Goal: Browse casually

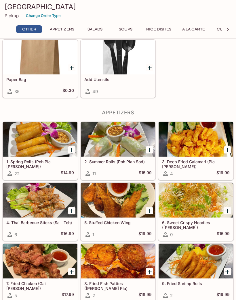
scroll to position [21, 0]
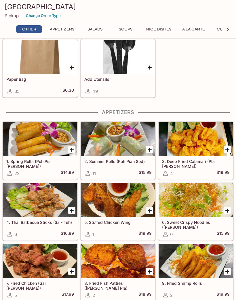
click at [117, 141] on div at bounding box center [118, 139] width 74 height 34
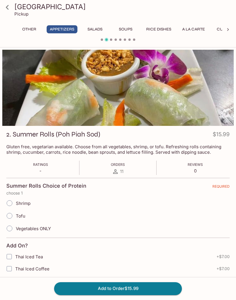
click at [9, 8] on icon at bounding box center [7, 7] width 10 height 10
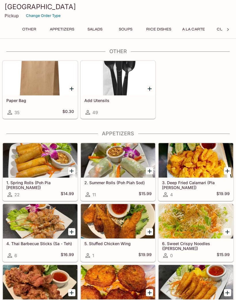
click at [42, 160] on div at bounding box center [40, 160] width 74 height 34
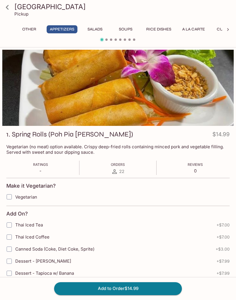
click at [12, 3] on icon at bounding box center [7, 7] width 10 height 10
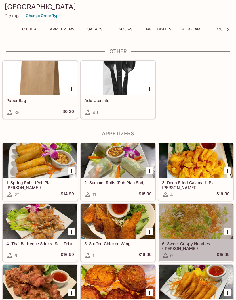
click at [192, 220] on div at bounding box center [195, 221] width 74 height 34
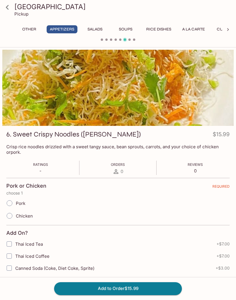
click at [24, 5] on h3 "[GEOGRAPHIC_DATA]" at bounding box center [122, 6] width 217 height 9
click at [12, 5] on link at bounding box center [7, 7] width 14 height 14
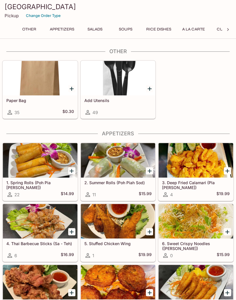
click at [139, 154] on div at bounding box center [118, 160] width 74 height 34
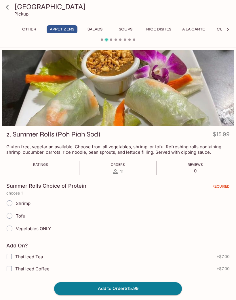
click at [33, 9] on h3 "[GEOGRAPHIC_DATA]" at bounding box center [122, 6] width 217 height 9
click at [9, 7] on icon at bounding box center [7, 7] width 10 height 10
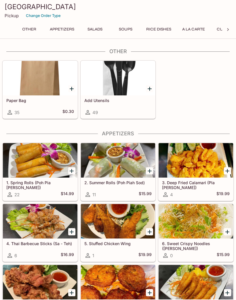
click at [202, 224] on div at bounding box center [195, 221] width 74 height 34
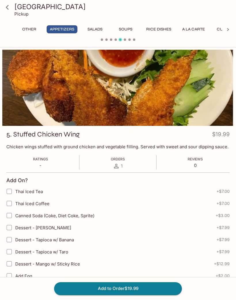
click at [7, 12] on icon at bounding box center [7, 7] width 10 height 10
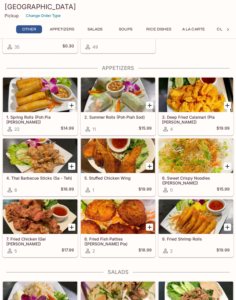
scroll to position [65, 0]
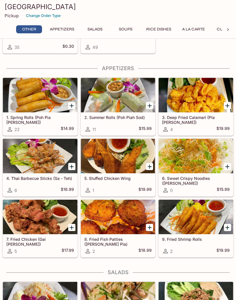
click at [114, 164] on div at bounding box center [118, 156] width 74 height 34
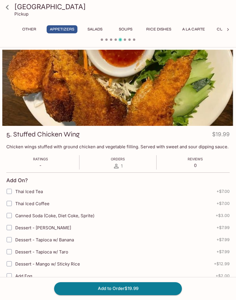
click at [12, 5] on link at bounding box center [7, 7] width 14 height 14
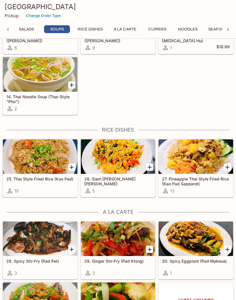
scroll to position [617, 0]
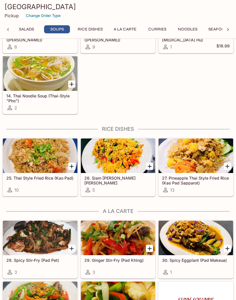
click at [48, 159] on div at bounding box center [40, 156] width 74 height 34
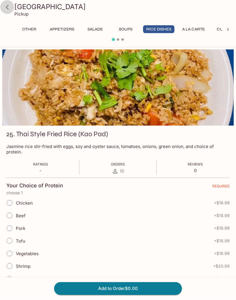
scroll to position [0, 0]
click at [11, 7] on icon at bounding box center [7, 7] width 10 height 10
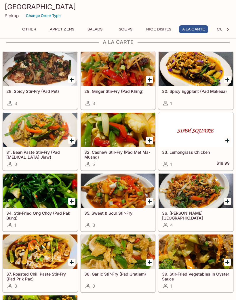
scroll to position [786, 0]
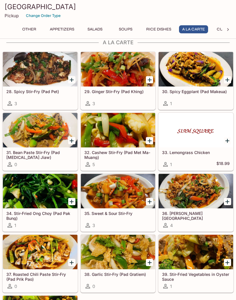
click at [126, 250] on div at bounding box center [118, 252] width 74 height 34
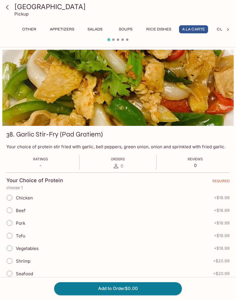
click at [13, 3] on div at bounding box center [7, 7] width 14 height 14
click at [11, 9] on icon at bounding box center [7, 7] width 10 height 10
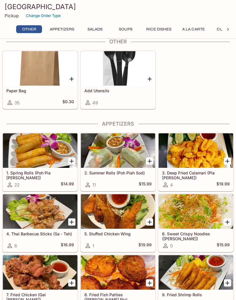
scroll to position [10, 0]
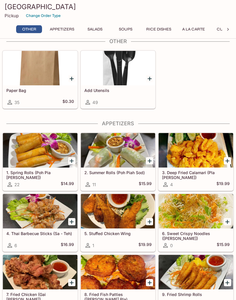
click at [44, 210] on div at bounding box center [40, 211] width 74 height 34
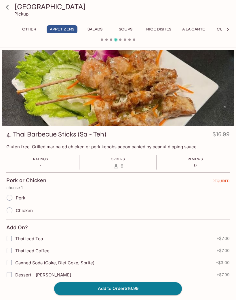
click at [10, 14] on link at bounding box center [7, 7] width 14 height 14
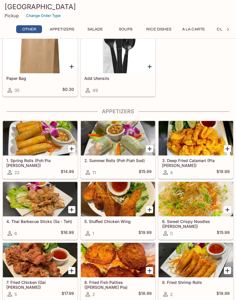
scroll to position [22, 0]
click at [208, 143] on div at bounding box center [195, 138] width 74 height 34
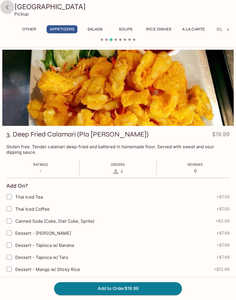
click at [8, 6] on icon at bounding box center [7, 7] width 3 height 5
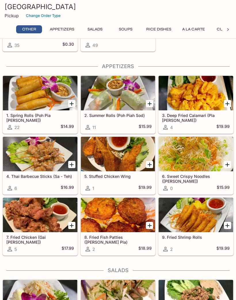
scroll to position [66, 0]
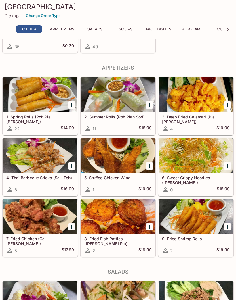
click at [201, 218] on div at bounding box center [195, 216] width 74 height 34
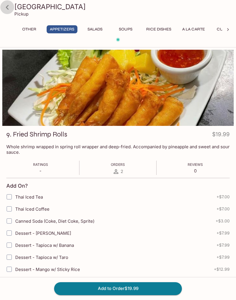
click at [8, 3] on icon at bounding box center [7, 7] width 10 height 10
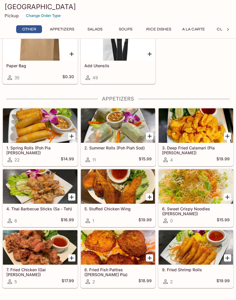
scroll to position [35, 0]
click at [39, 246] on div at bounding box center [40, 247] width 74 height 34
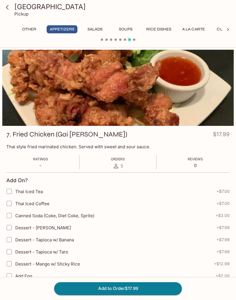
click at [8, 3] on icon at bounding box center [7, 7] width 10 height 10
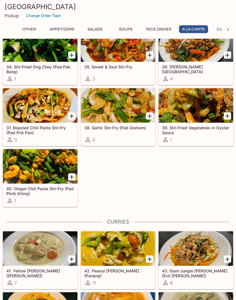
scroll to position [932, 0]
click at [129, 249] on div at bounding box center [118, 248] width 74 height 34
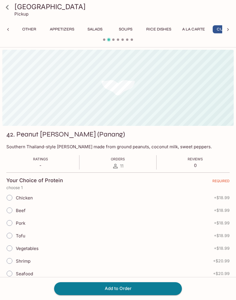
scroll to position [0, 17]
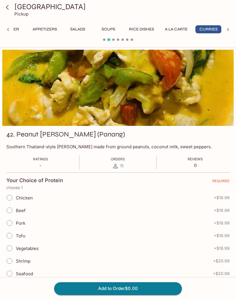
click at [4, 8] on icon at bounding box center [7, 7] width 10 height 10
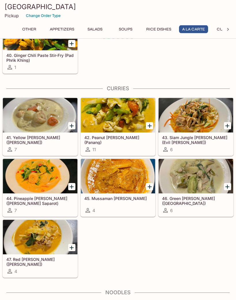
scroll to position [1067, 0]
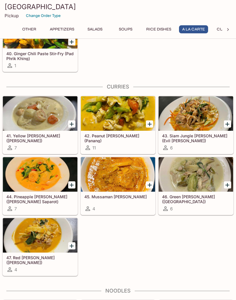
click at [42, 235] on div at bounding box center [40, 235] width 74 height 34
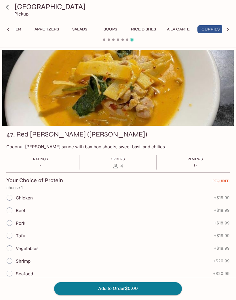
scroll to position [0, 17]
click at [8, 5] on icon at bounding box center [7, 7] width 10 height 10
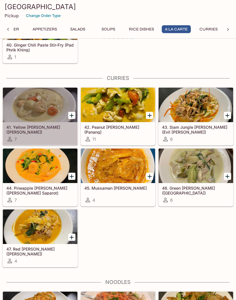
scroll to position [1076, 0]
click at [44, 102] on div at bounding box center [40, 105] width 74 height 34
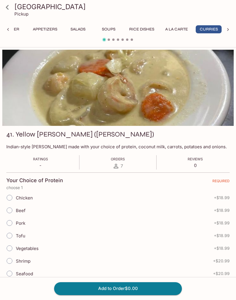
scroll to position [0, 17]
click at [9, 3] on icon at bounding box center [7, 7] width 10 height 10
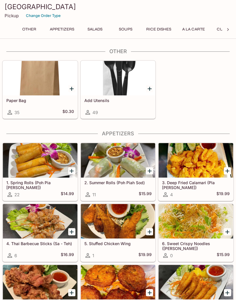
click at [135, 161] on div at bounding box center [118, 160] width 74 height 34
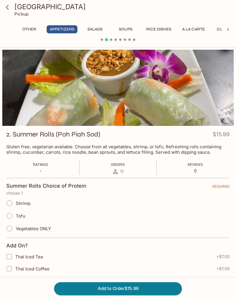
click at [25, 9] on h3 "[GEOGRAPHIC_DATA]" at bounding box center [122, 6] width 217 height 9
click at [11, 9] on icon at bounding box center [7, 7] width 10 height 10
